Goal: Information Seeking & Learning: Learn about a topic

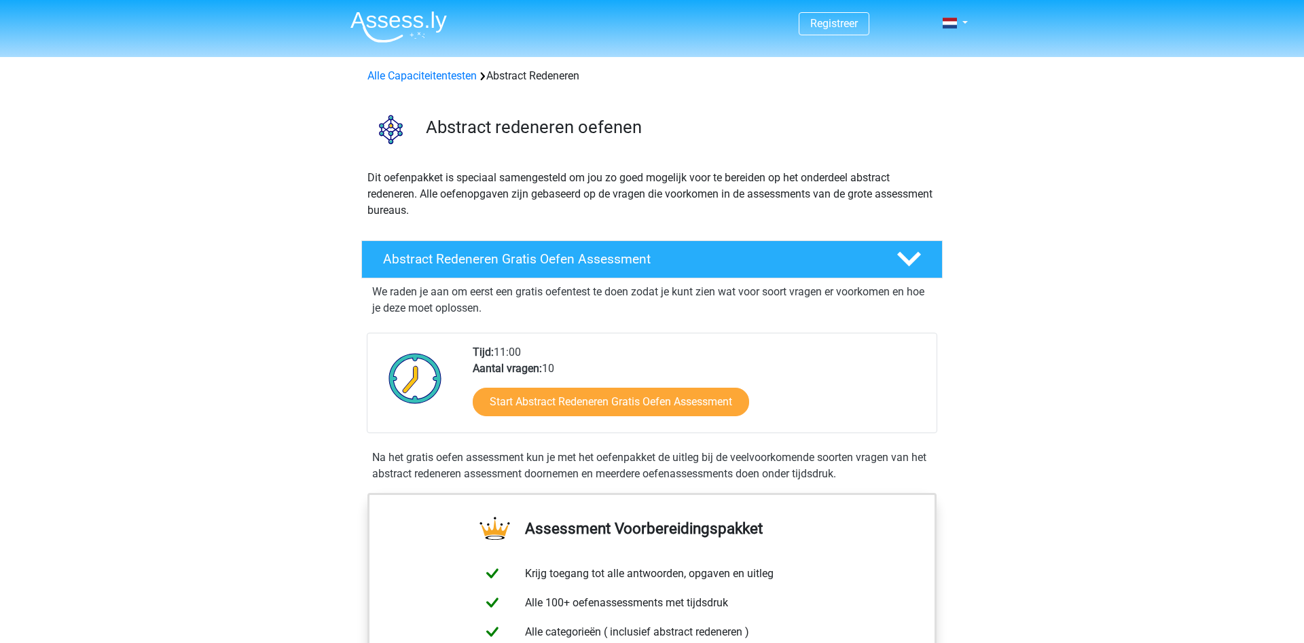
drag, startPoint x: 1185, startPoint y: 439, endPoint x: 1167, endPoint y: 433, distance: 18.9
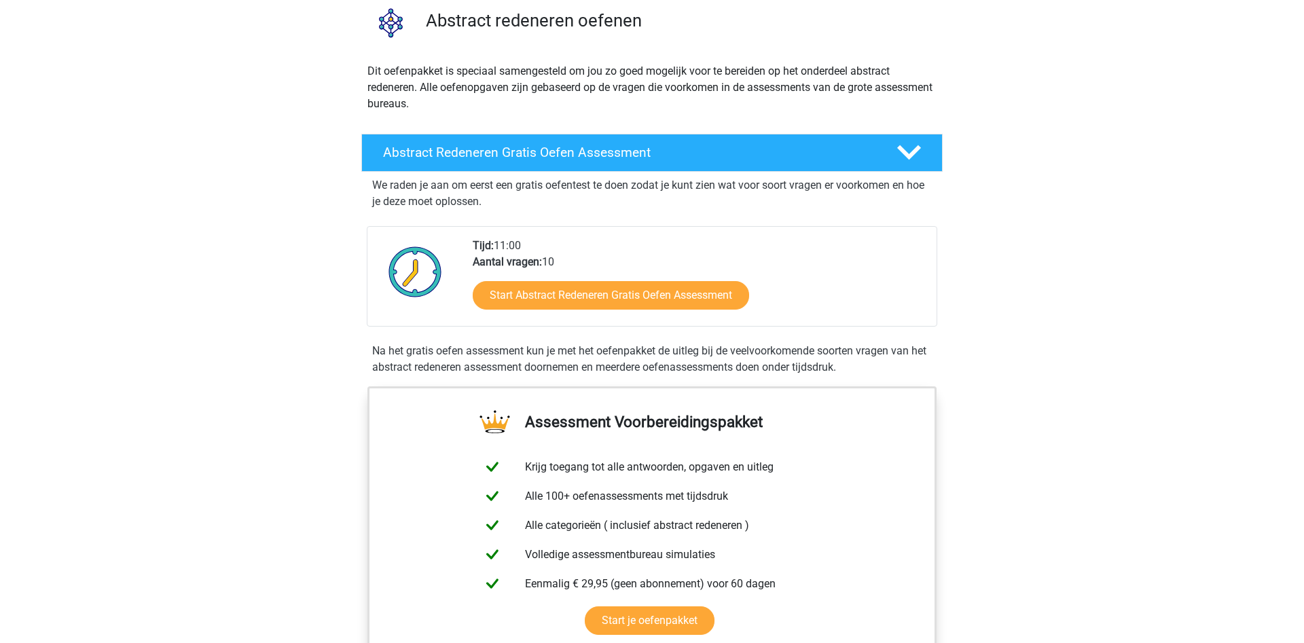
scroll to position [139, 0]
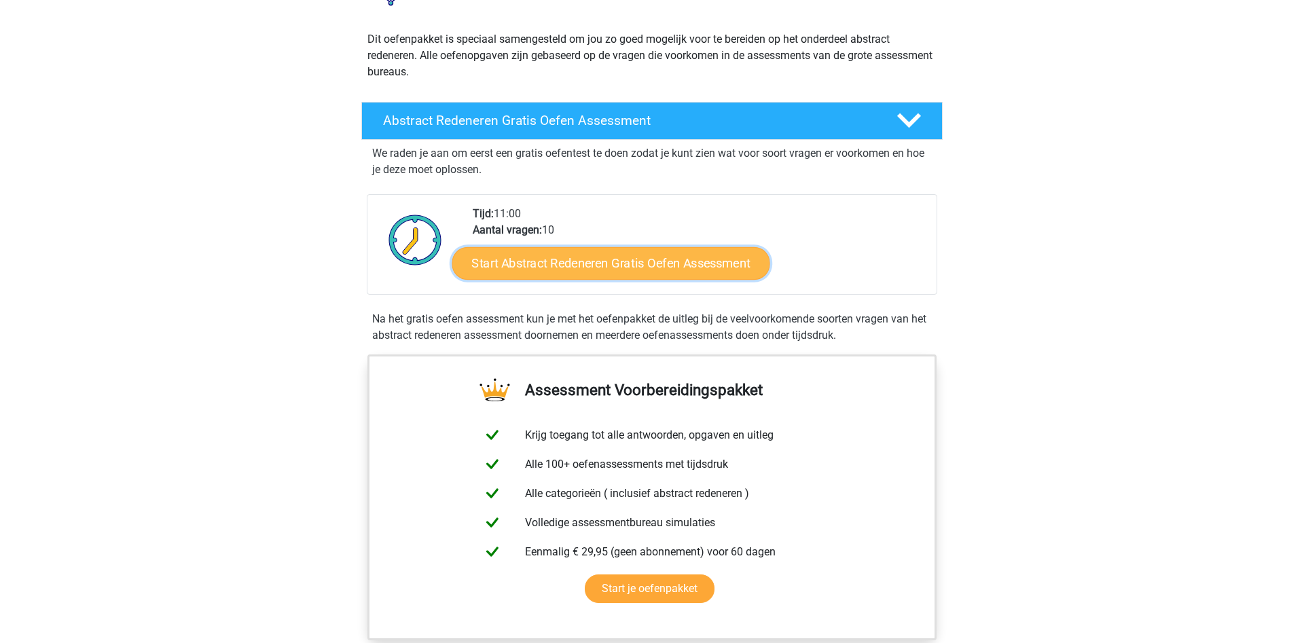
click at [653, 265] on link "Start Abstract Redeneren Gratis Oefen Assessment" at bounding box center [611, 263] width 318 height 33
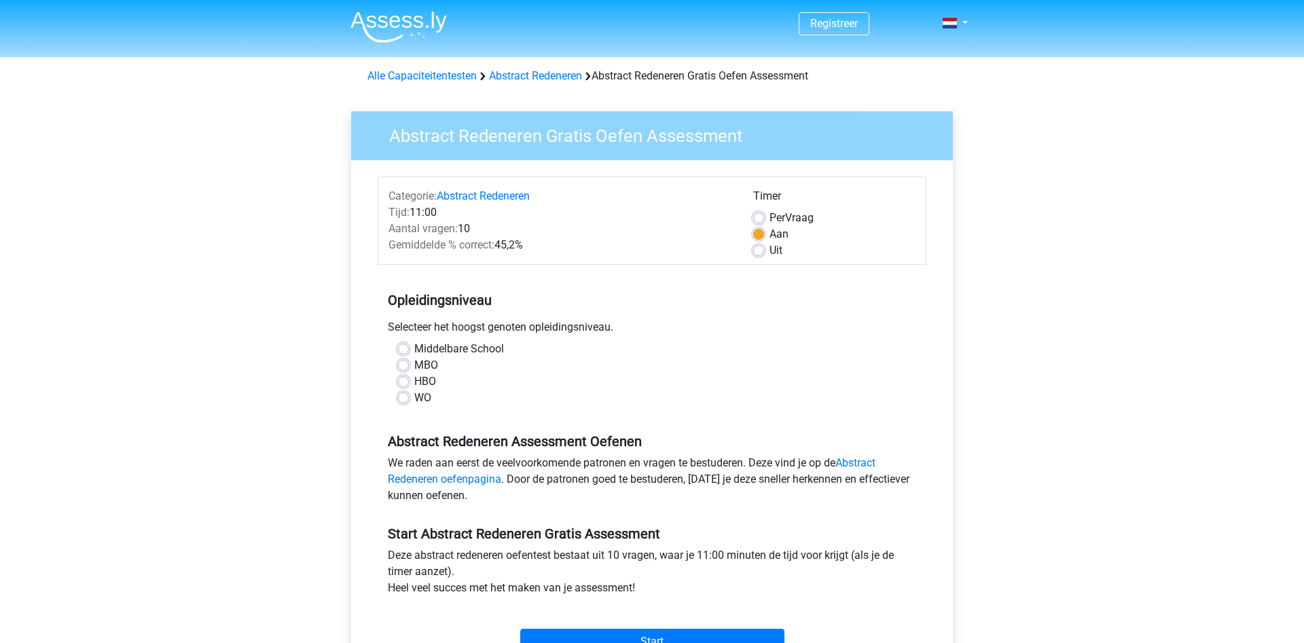
scroll to position [208, 0]
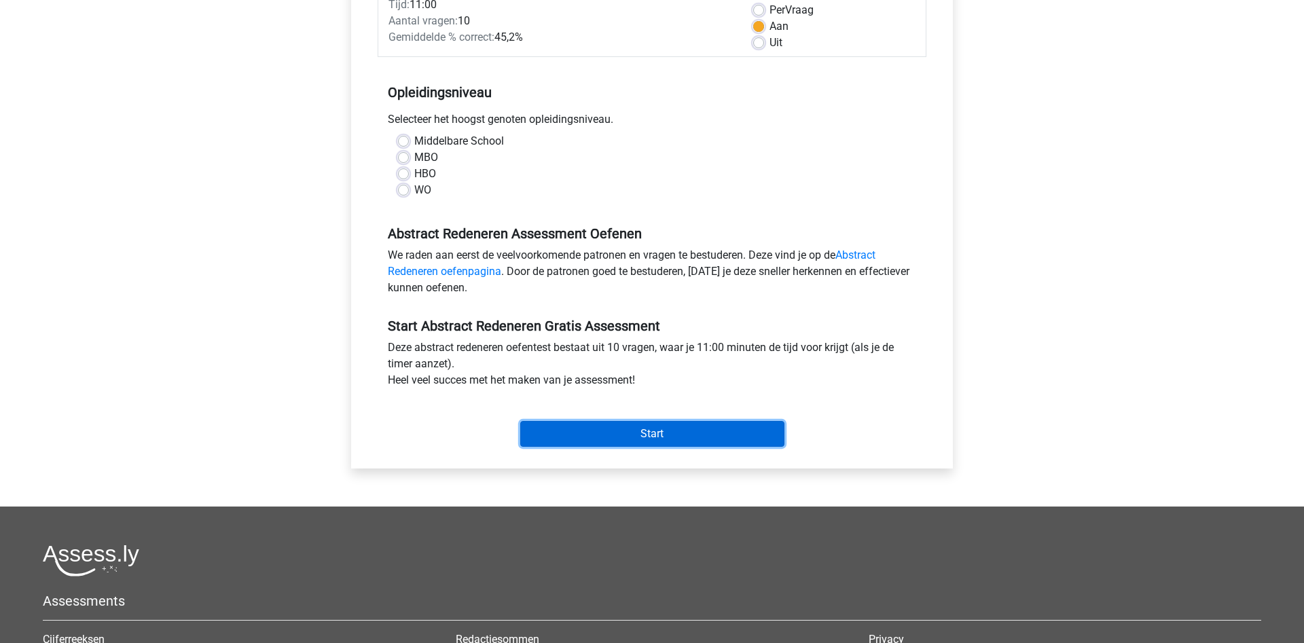
click at [566, 438] on input "Start" at bounding box center [652, 434] width 264 height 26
click at [592, 169] on div "HBO" at bounding box center [652, 174] width 508 height 16
click at [414, 173] on label "HBO" at bounding box center [425, 174] width 22 height 16
click at [401, 173] on input "HBO" at bounding box center [403, 173] width 11 height 14
radio input "true"
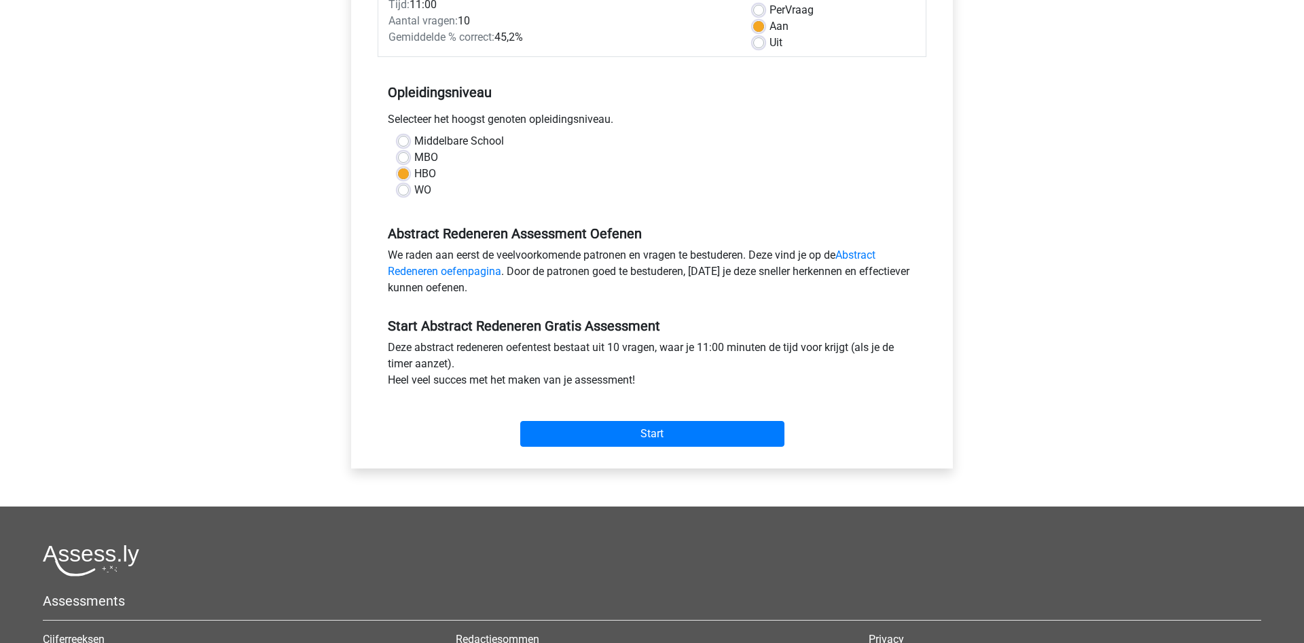
click at [414, 189] on label "WO" at bounding box center [422, 190] width 17 height 16
click at [398, 189] on input "WO" at bounding box center [403, 189] width 11 height 14
radio input "true"
click at [414, 174] on label "HBO" at bounding box center [425, 174] width 22 height 16
click at [402, 174] on input "HBO" at bounding box center [403, 173] width 11 height 14
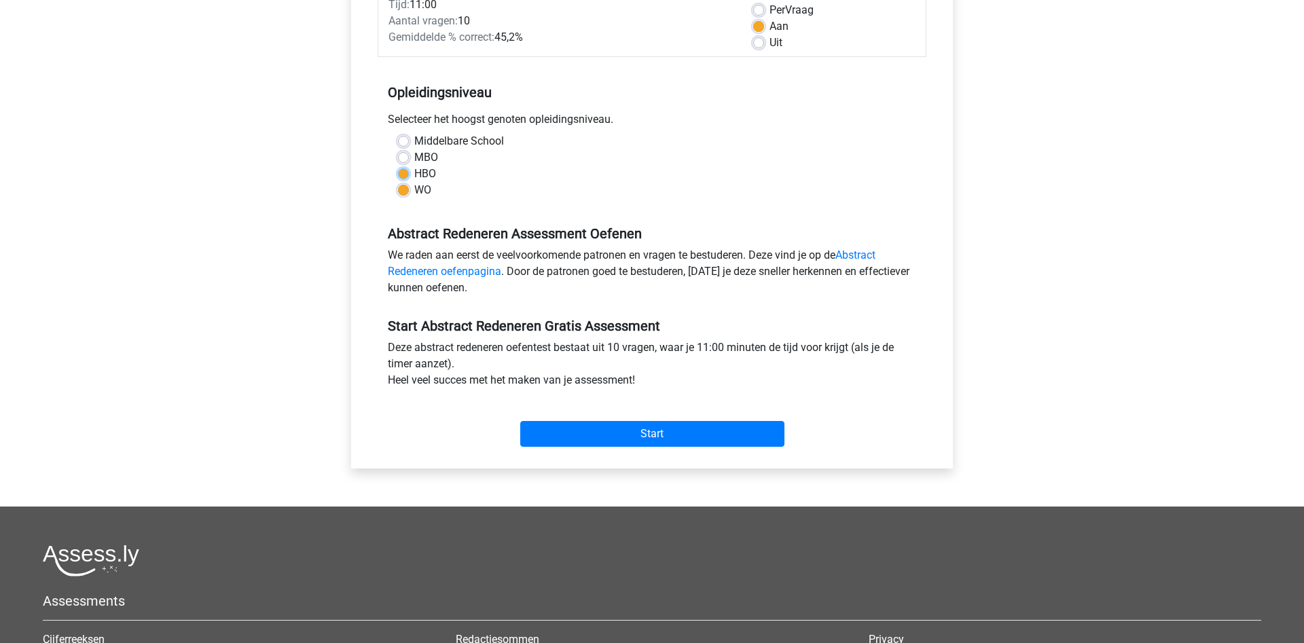
radio input "true"
click at [572, 422] on input "Start" at bounding box center [652, 434] width 264 height 26
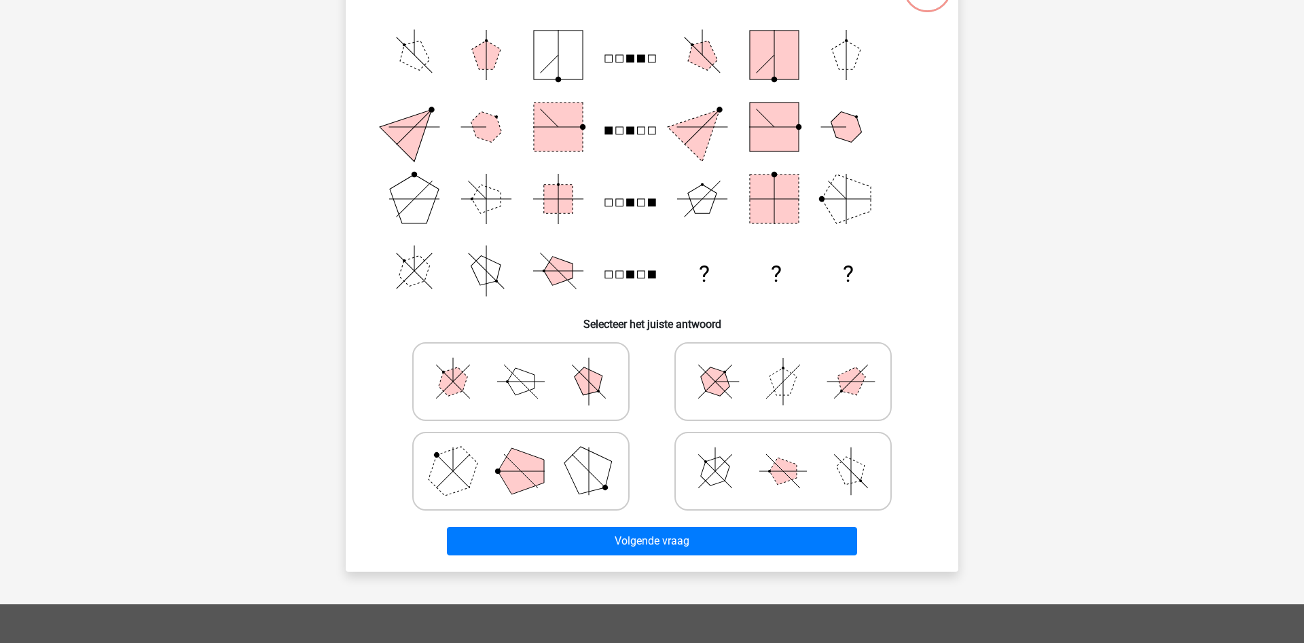
scroll to position [69, 0]
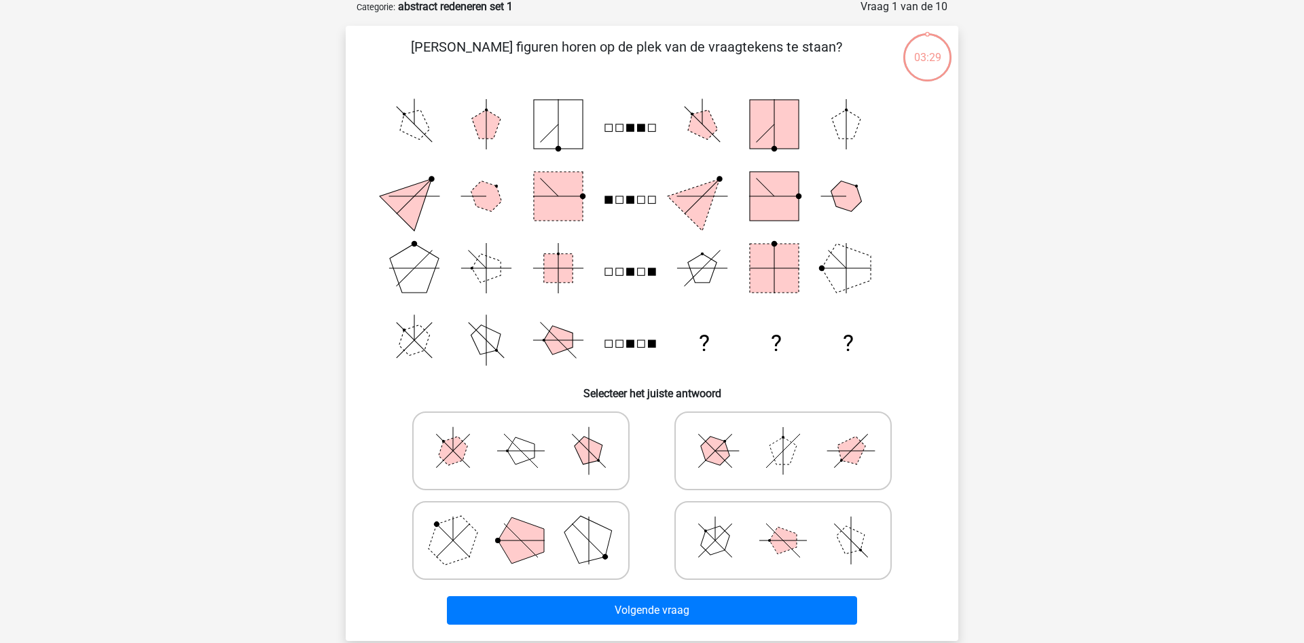
click at [575, 535] on polygon at bounding box center [588, 539] width 65 height 65
click at [530, 524] on input "radio" at bounding box center [525, 519] width 9 height 9
radio input "true"
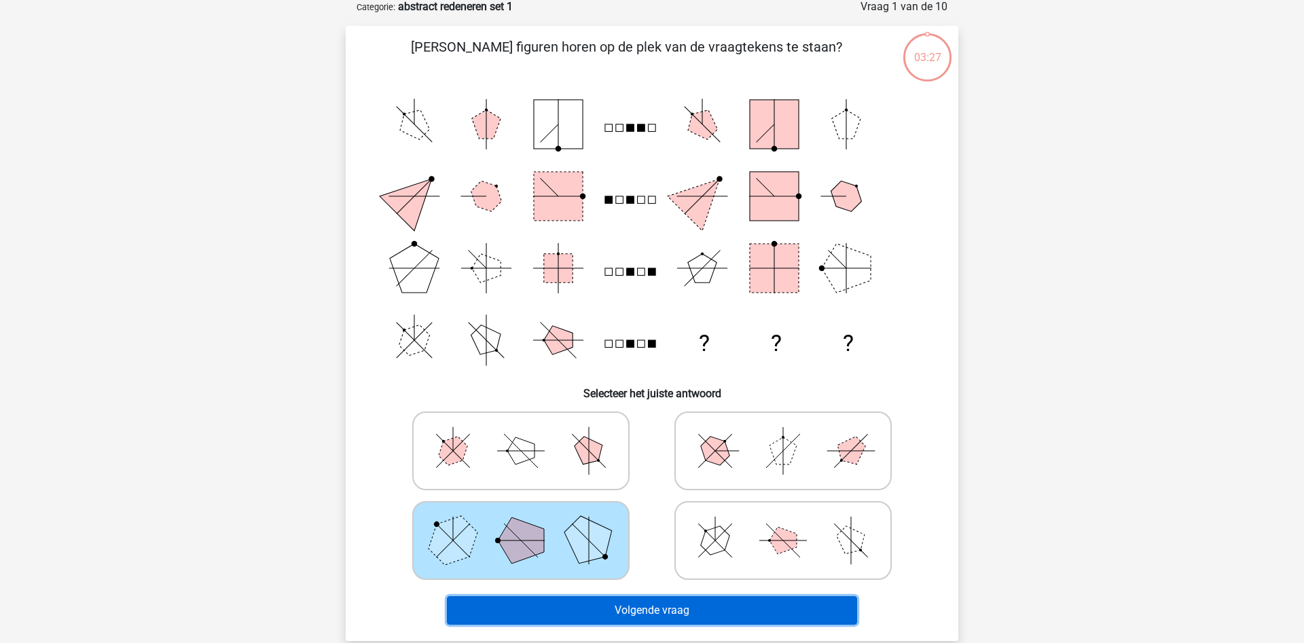
click at [651, 606] on button "Volgende vraag" at bounding box center [652, 610] width 411 height 29
